Goal: Task Accomplishment & Management: Use online tool/utility

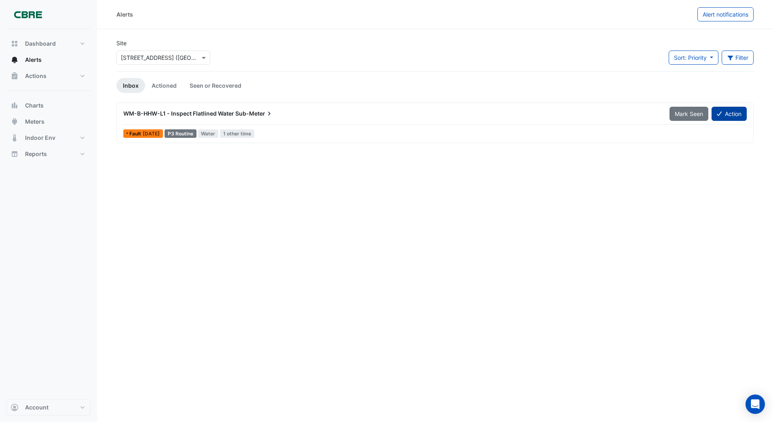
click at [734, 115] on button "Action" at bounding box center [729, 114] width 35 height 14
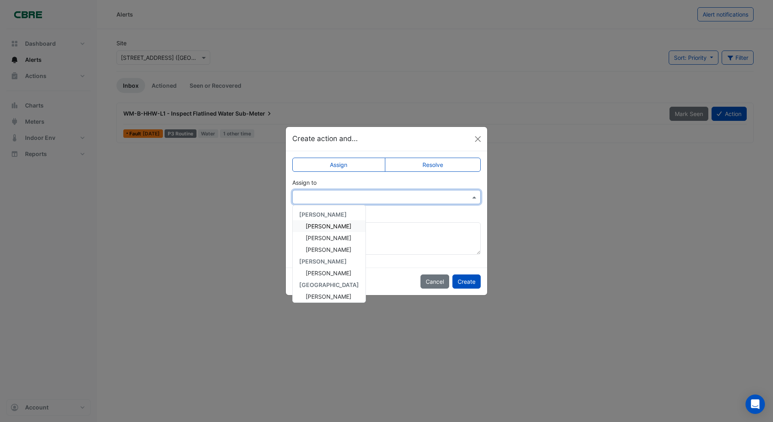
click at [331, 200] on input "text" at bounding box center [378, 197] width 163 height 8
click at [320, 273] on span "[PERSON_NAME]" at bounding box center [329, 273] width 46 height 7
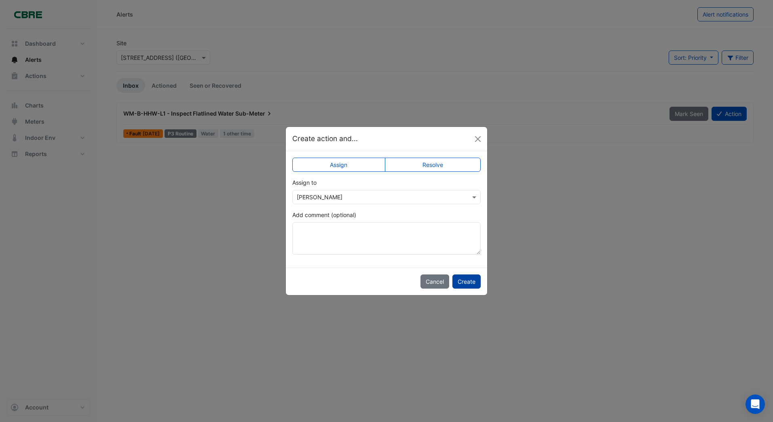
click at [472, 278] on button "Create" at bounding box center [467, 282] width 28 height 14
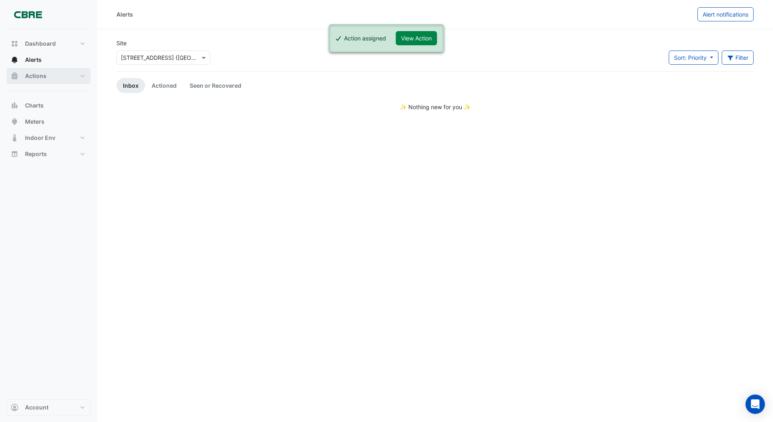
click at [33, 75] on span "Actions" at bounding box center [35, 76] width 21 height 8
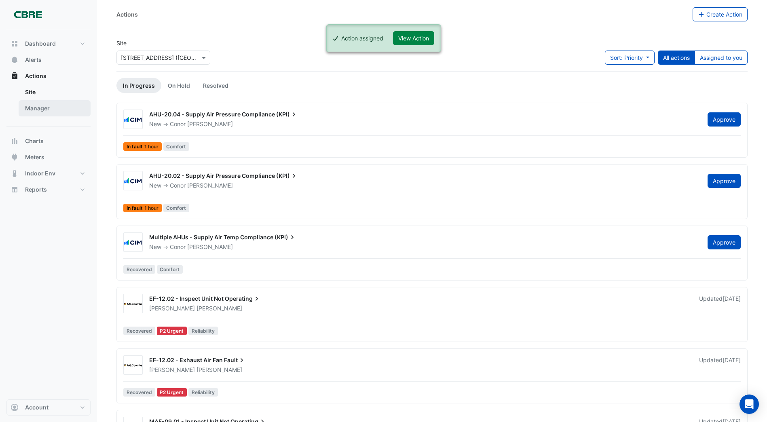
click at [36, 106] on link "Manager" at bounding box center [55, 108] width 72 height 16
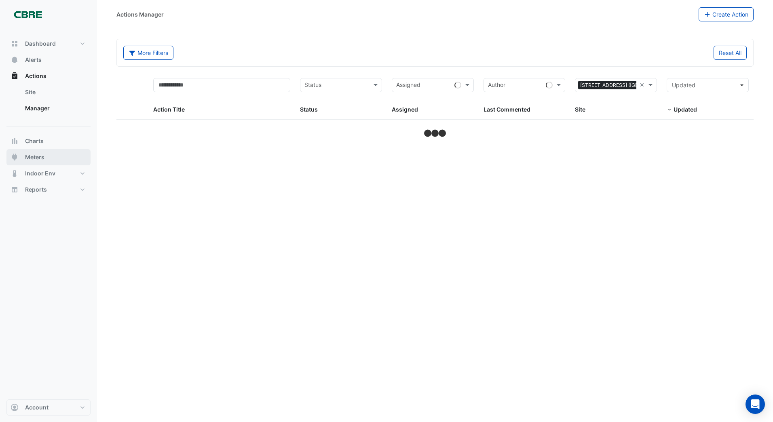
select select "***"
